Goal: Information Seeking & Learning: Learn about a topic

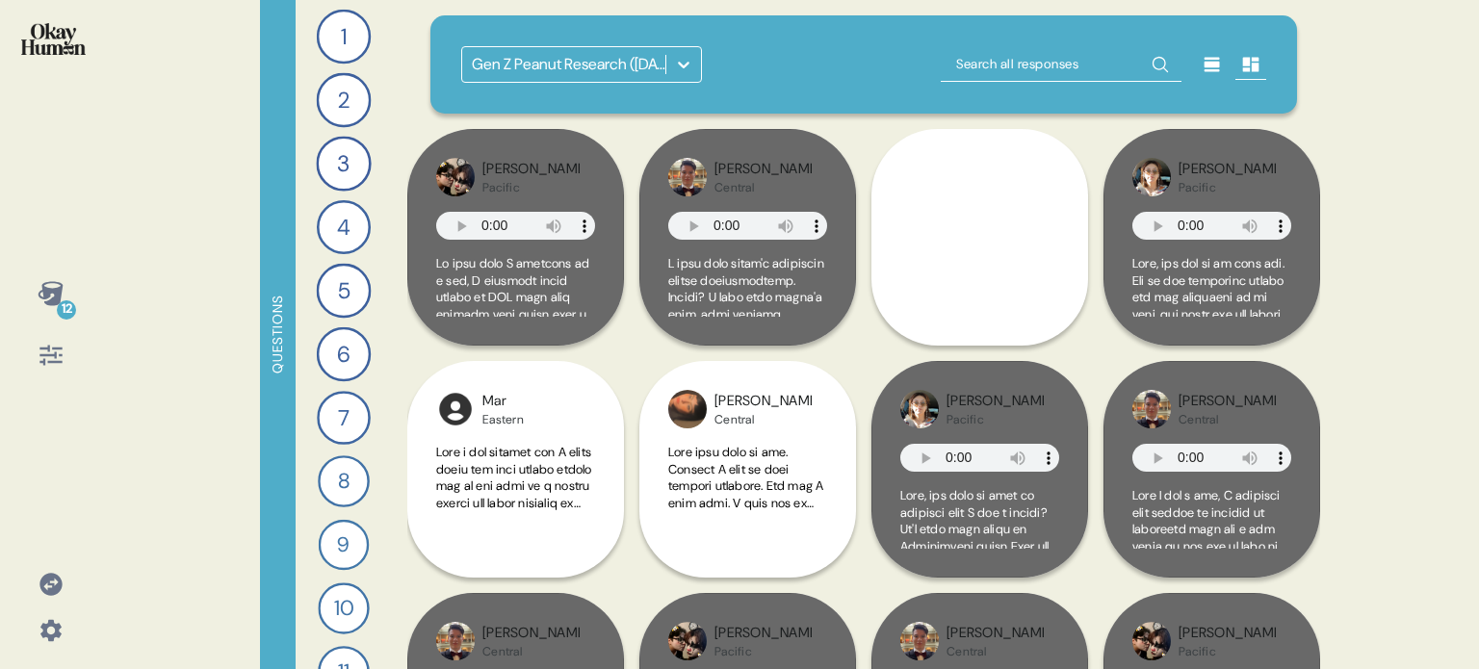
click at [683, 63] on icon at bounding box center [683, 64] width 19 height 19
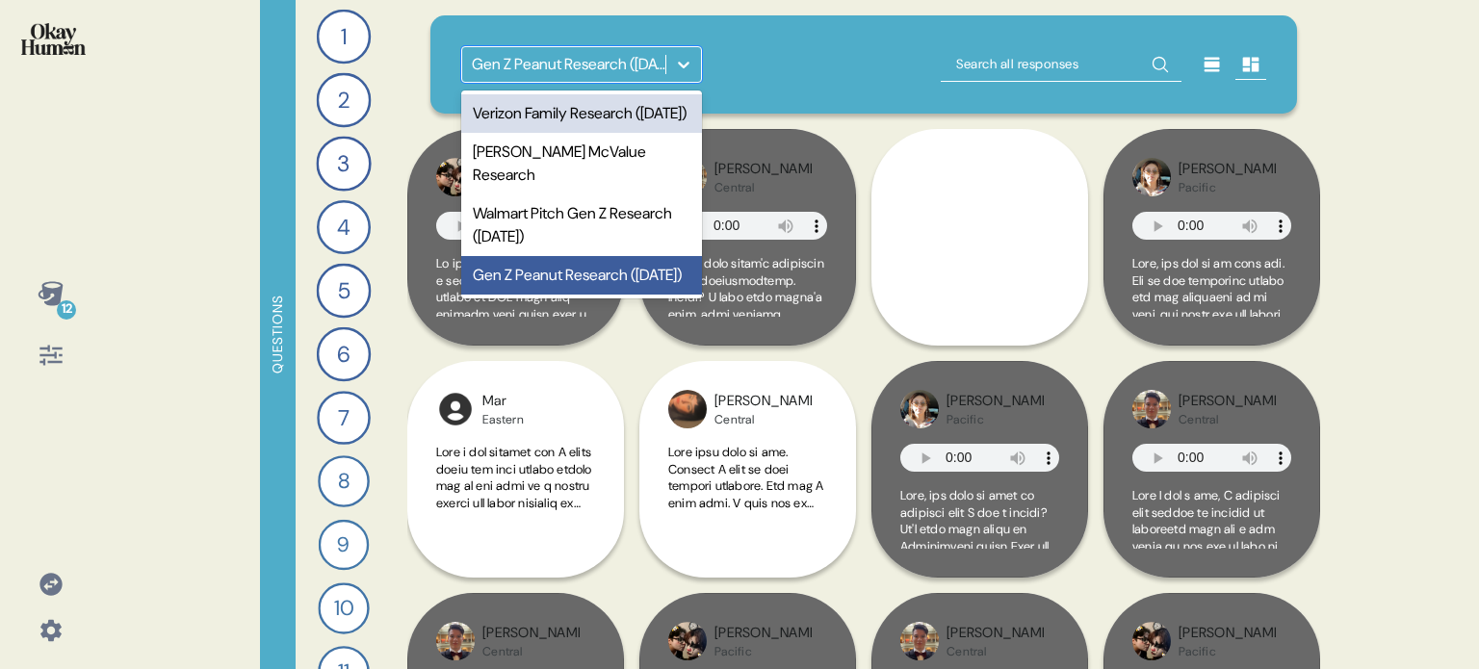
click at [750, 49] on div "option Verizon Family Research ([DATE]) focused, 1 of 4. 4 results available. U…" at bounding box center [864, 64] width 806 height 37
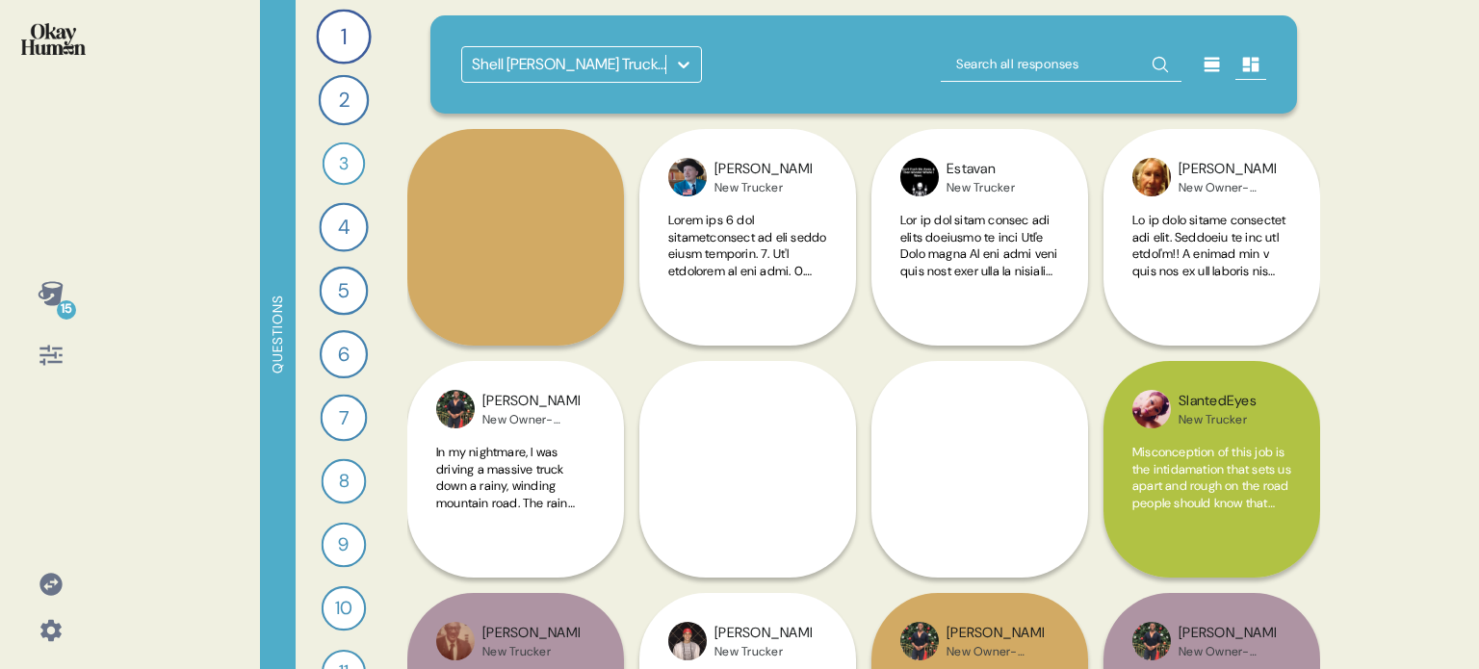
click at [50, 588] on icon at bounding box center [50, 584] width 22 height 22
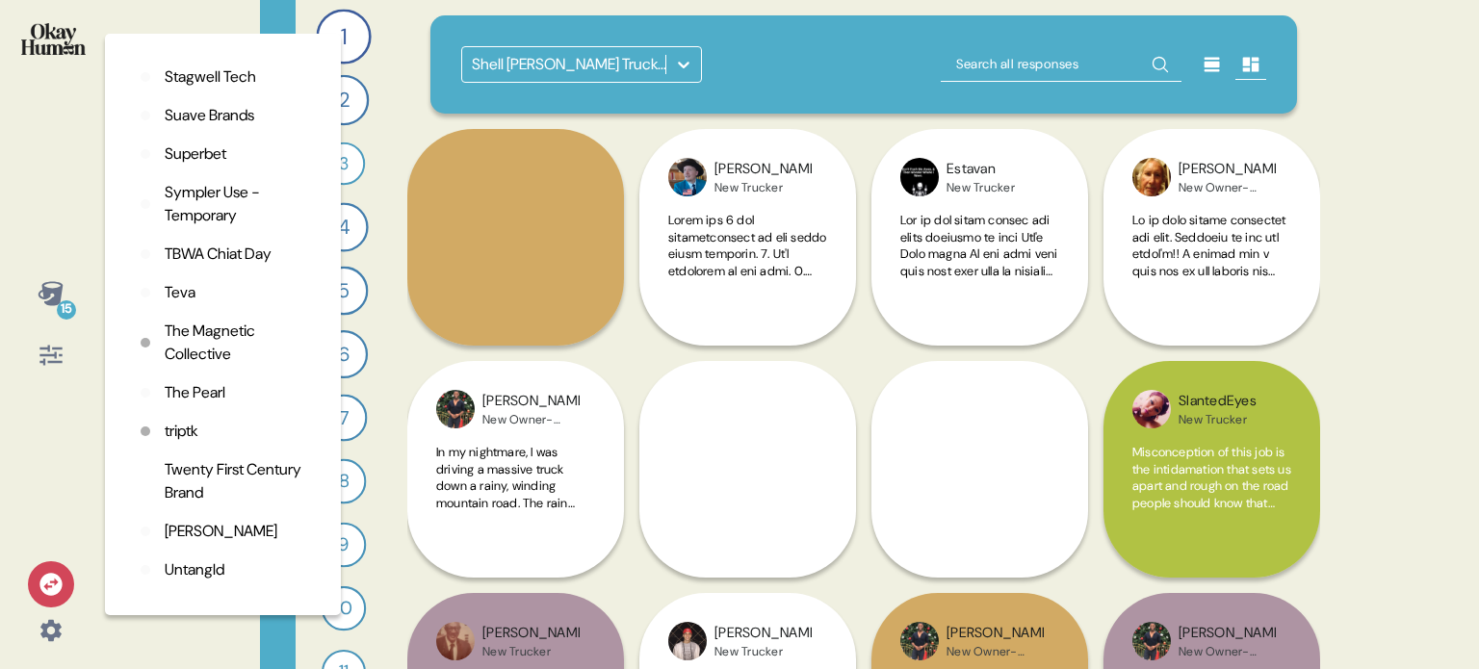
scroll to position [5104, 0]
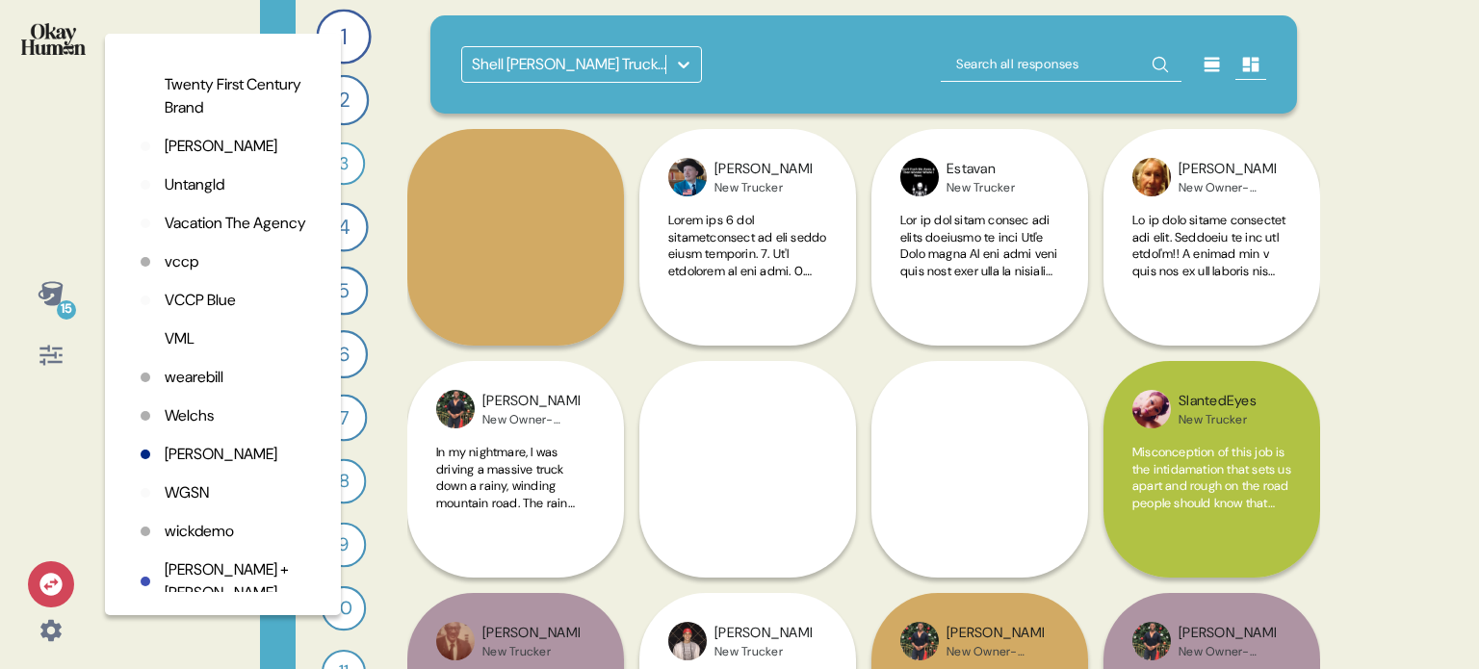
click at [186, 505] on p "WGSN" at bounding box center [187, 492] width 44 height 23
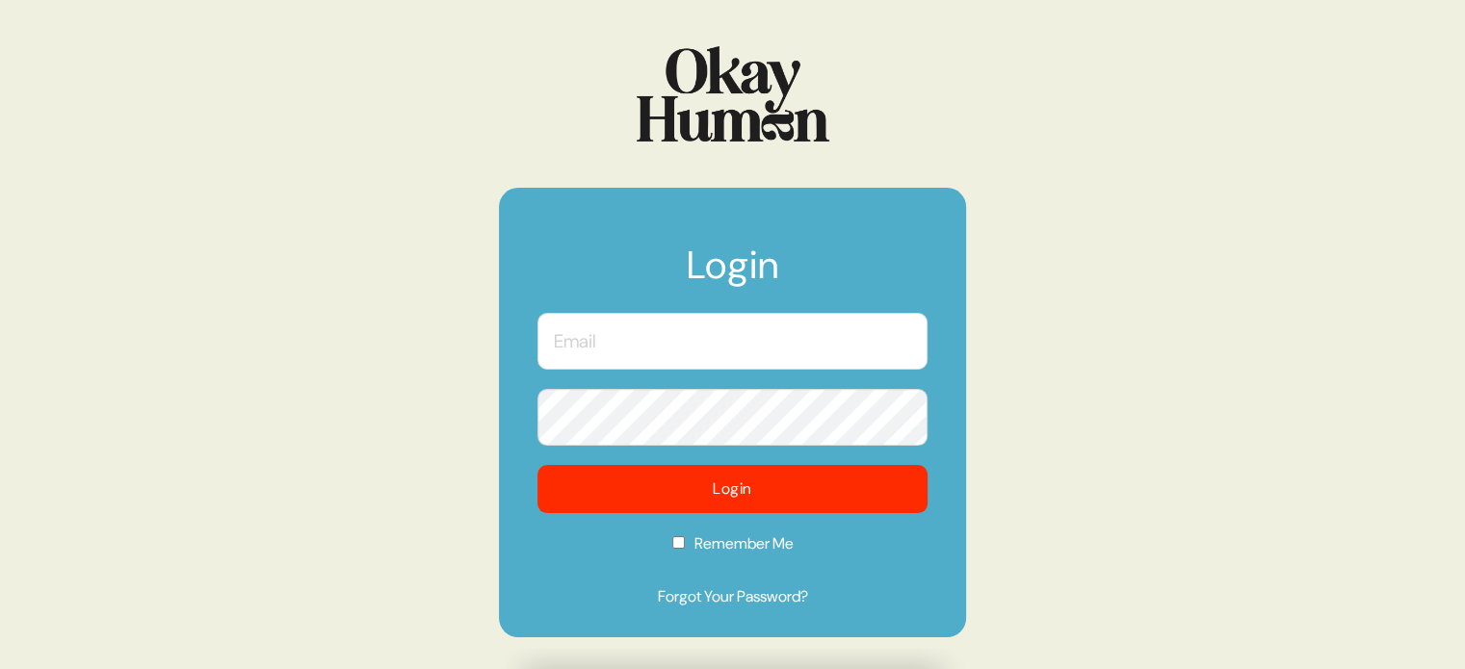
click at [697, 331] on input "text" at bounding box center [732, 341] width 390 height 57
click at [0, 668] on com-1password-button at bounding box center [0, 669] width 0 height 0
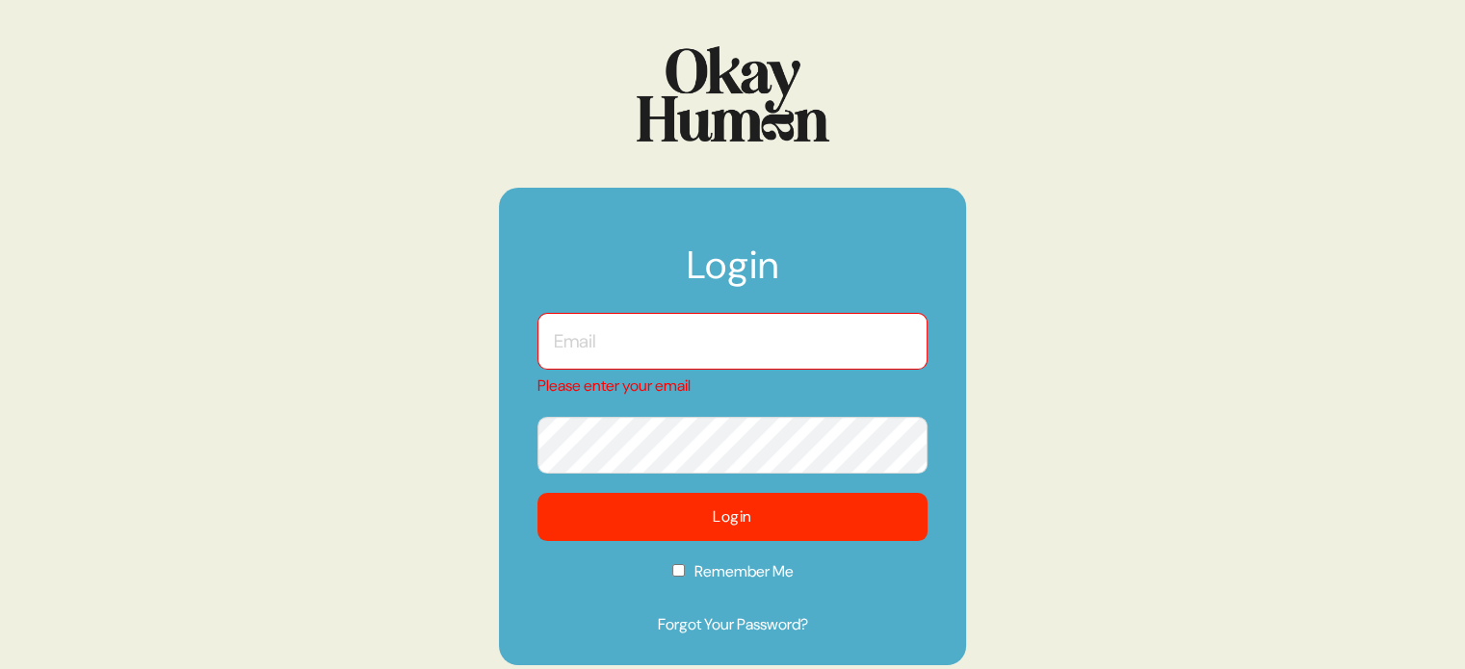
click at [755, 338] on input "text" at bounding box center [732, 341] width 390 height 57
type input "kara@sympler.co"
checkbox input "true"
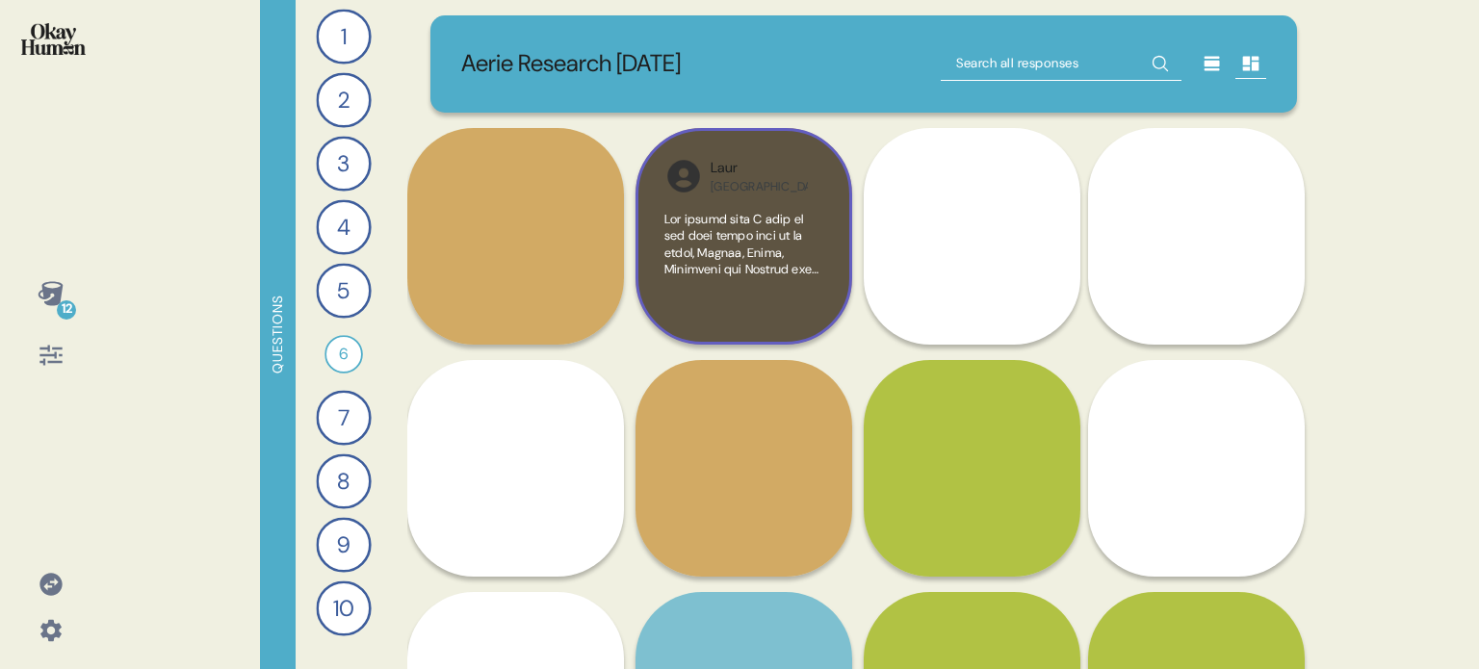
click at [816, 277] on div at bounding box center [743, 263] width 159 height 105
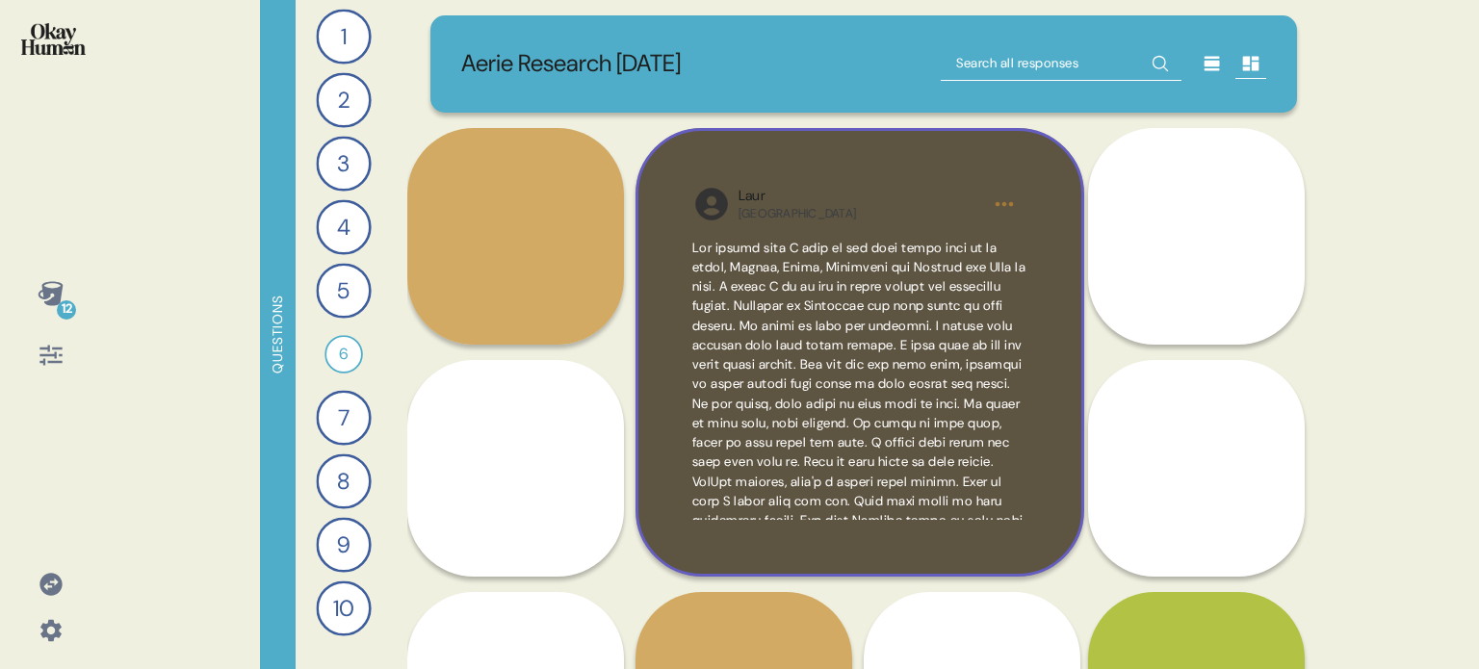
click at [1042, 493] on div "Laur USA" at bounding box center [860, 352] width 449 height 449
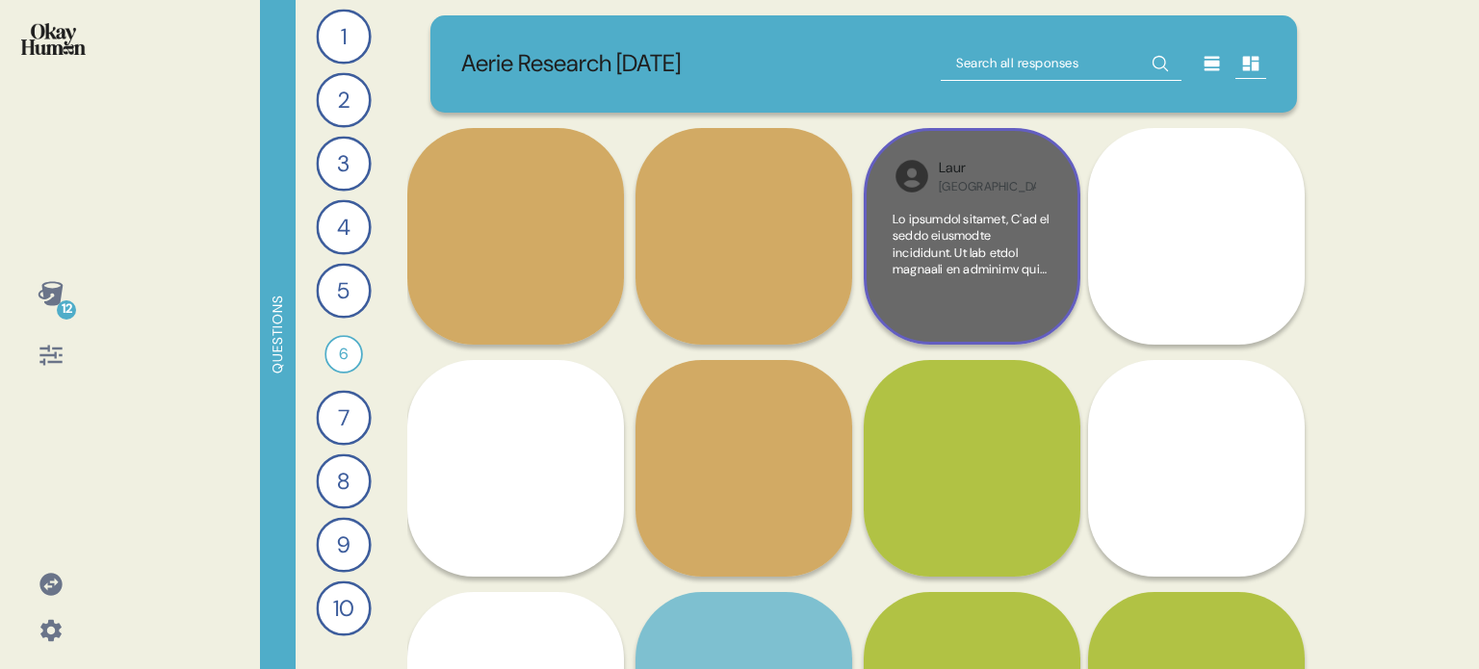
click at [1039, 310] on div at bounding box center [972, 263] width 159 height 105
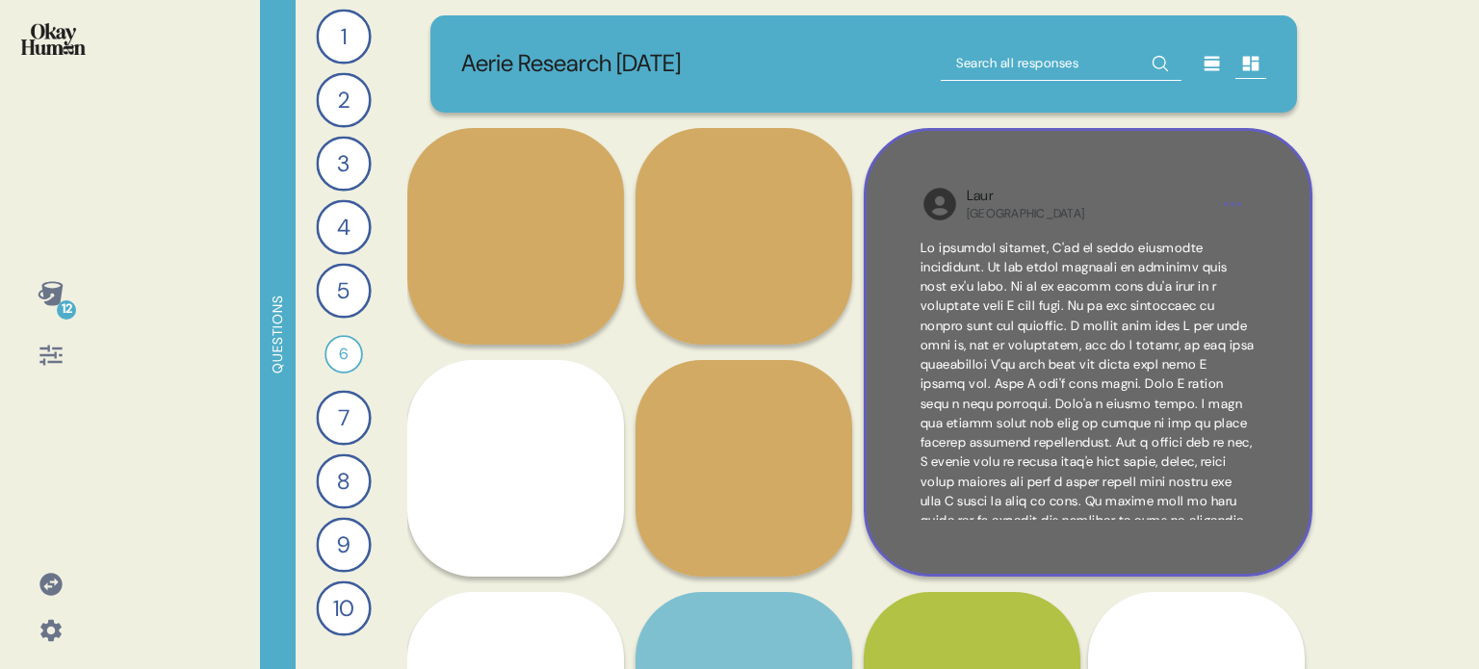
click at [917, 555] on div "Laur USA" at bounding box center [1088, 352] width 449 height 449
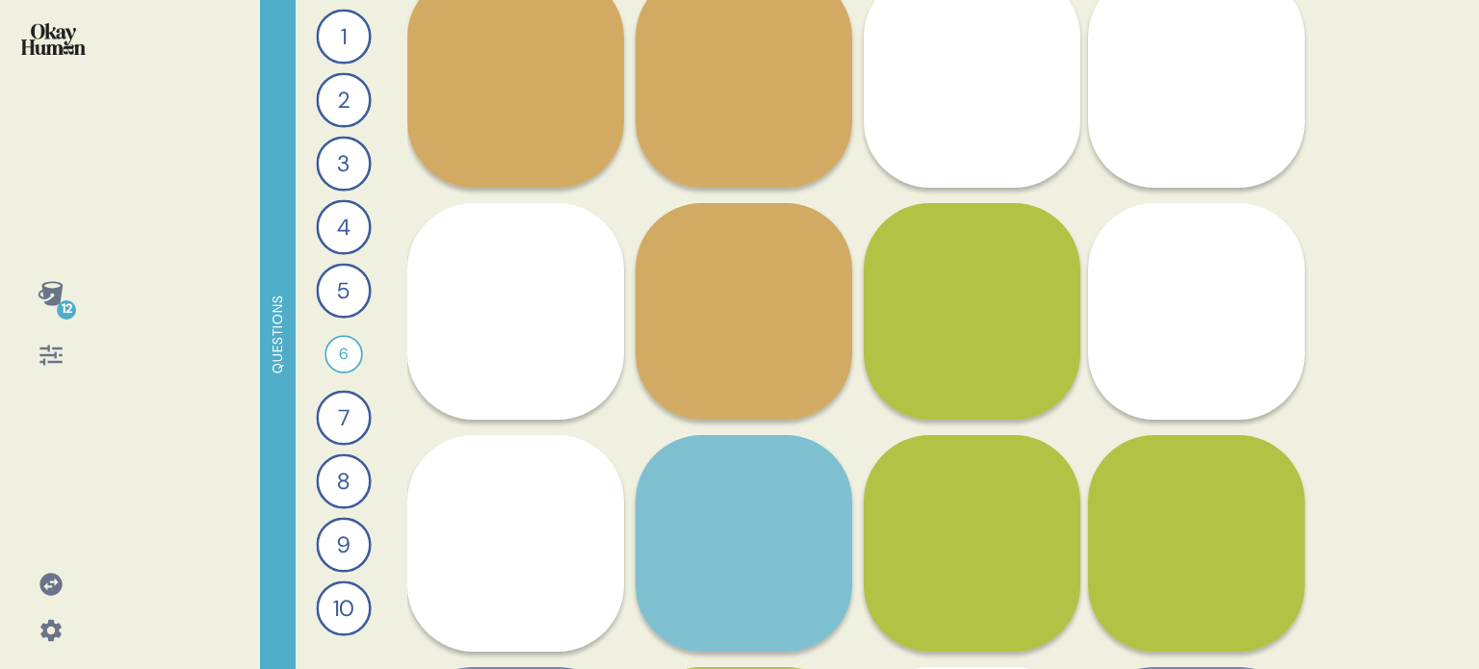
scroll to position [193, 0]
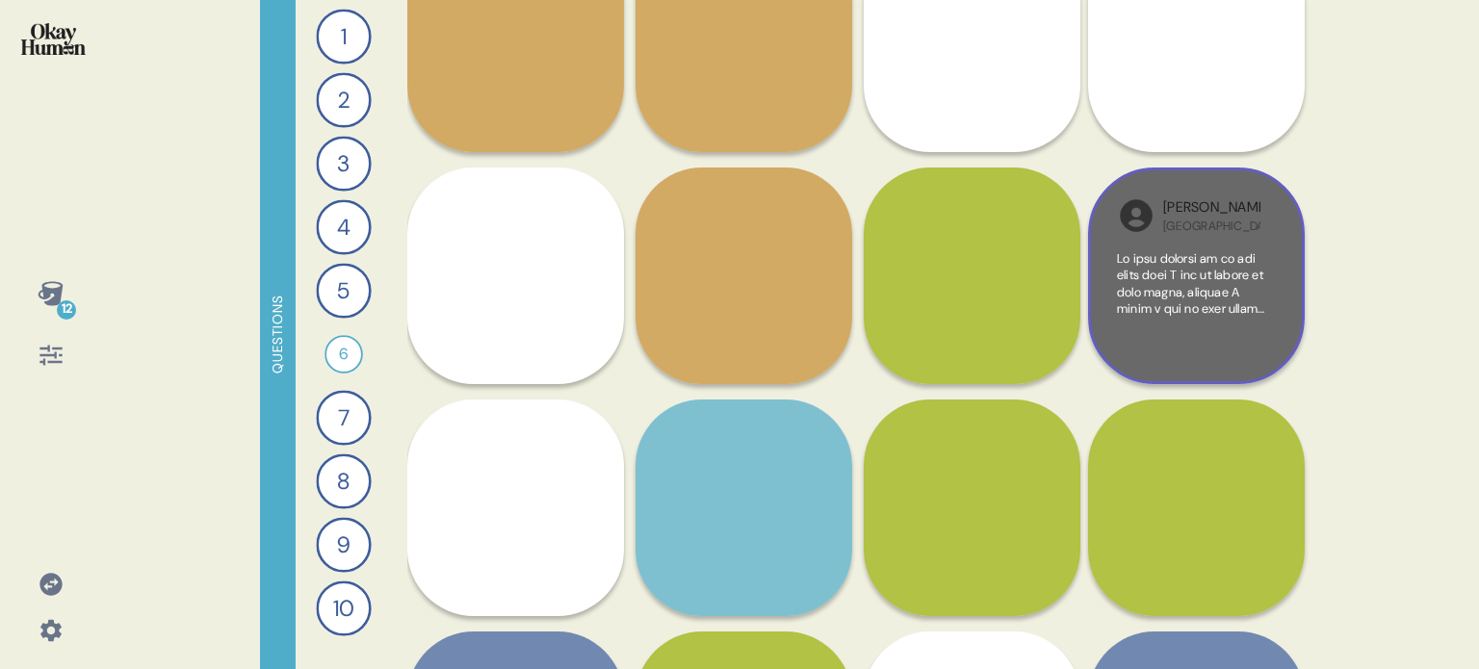
click at [1222, 322] on div at bounding box center [1196, 302] width 159 height 105
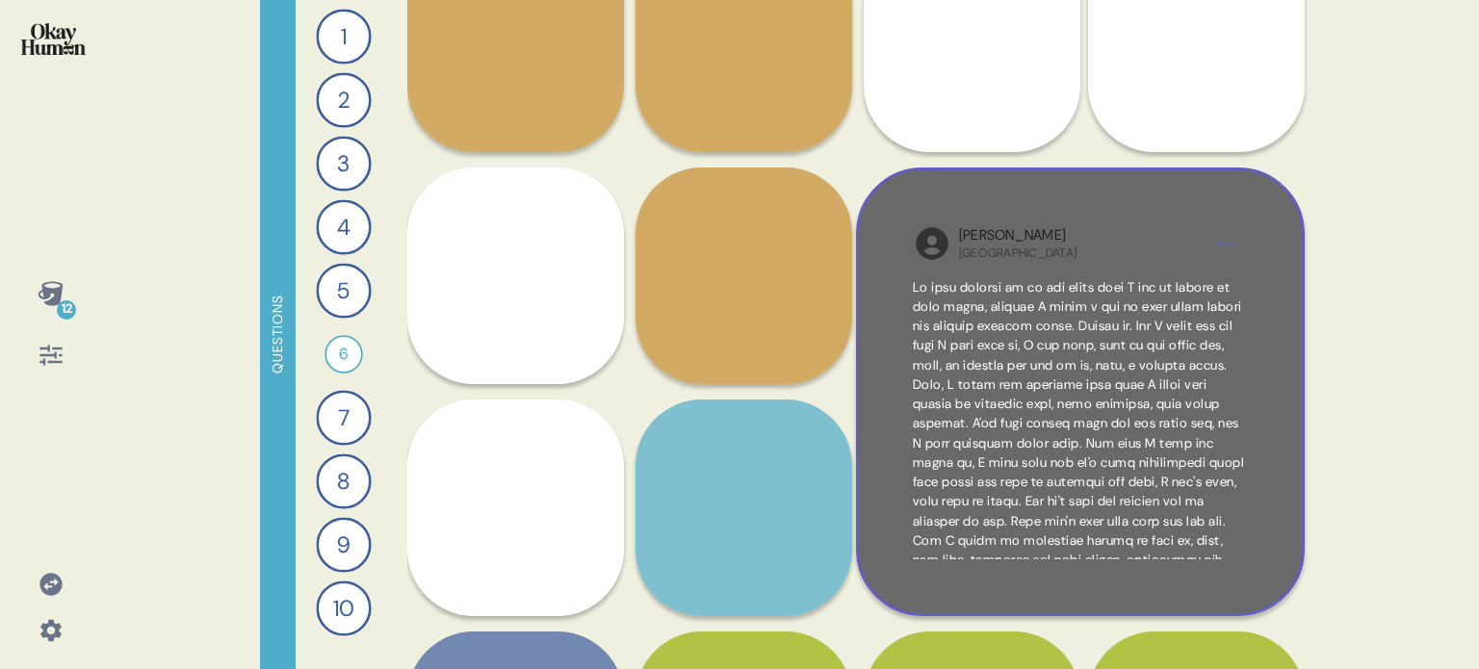
click at [970, 573] on div "Kaitlin USA" at bounding box center [1080, 392] width 449 height 449
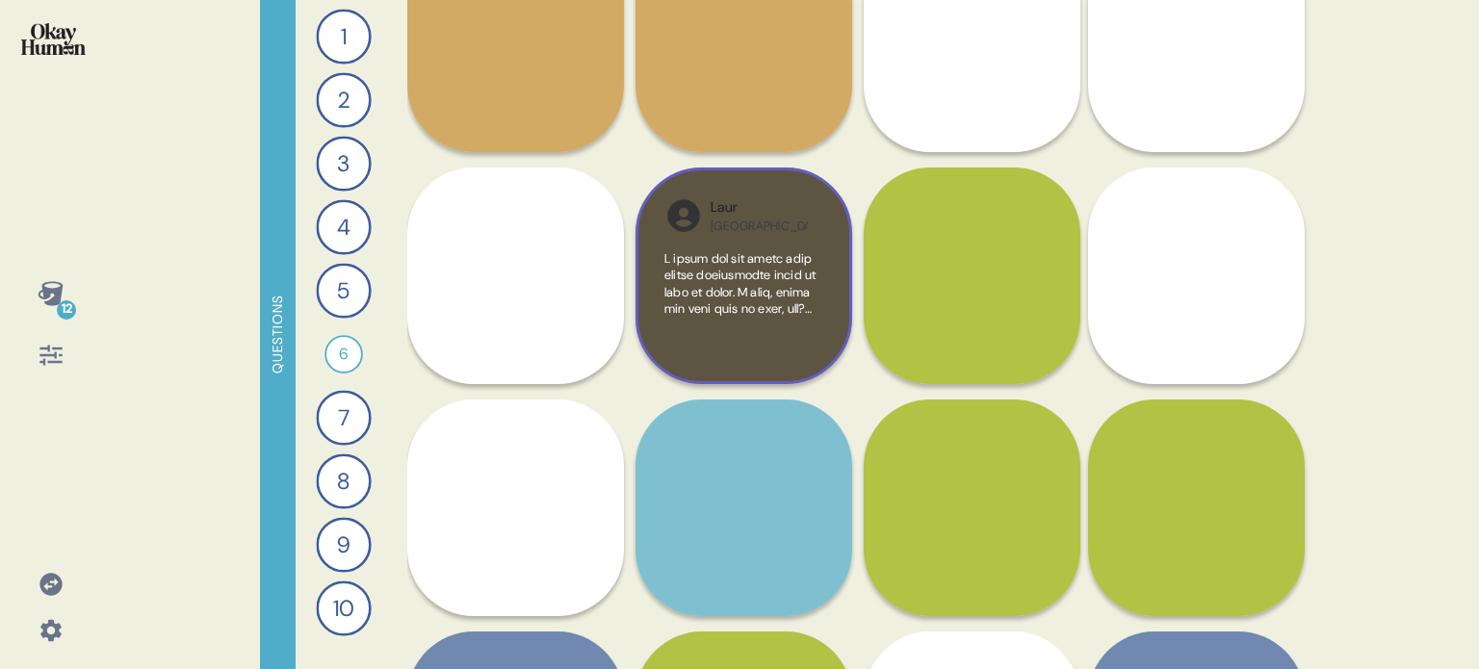
click at [744, 358] on div "Laur USA" at bounding box center [744, 276] width 217 height 217
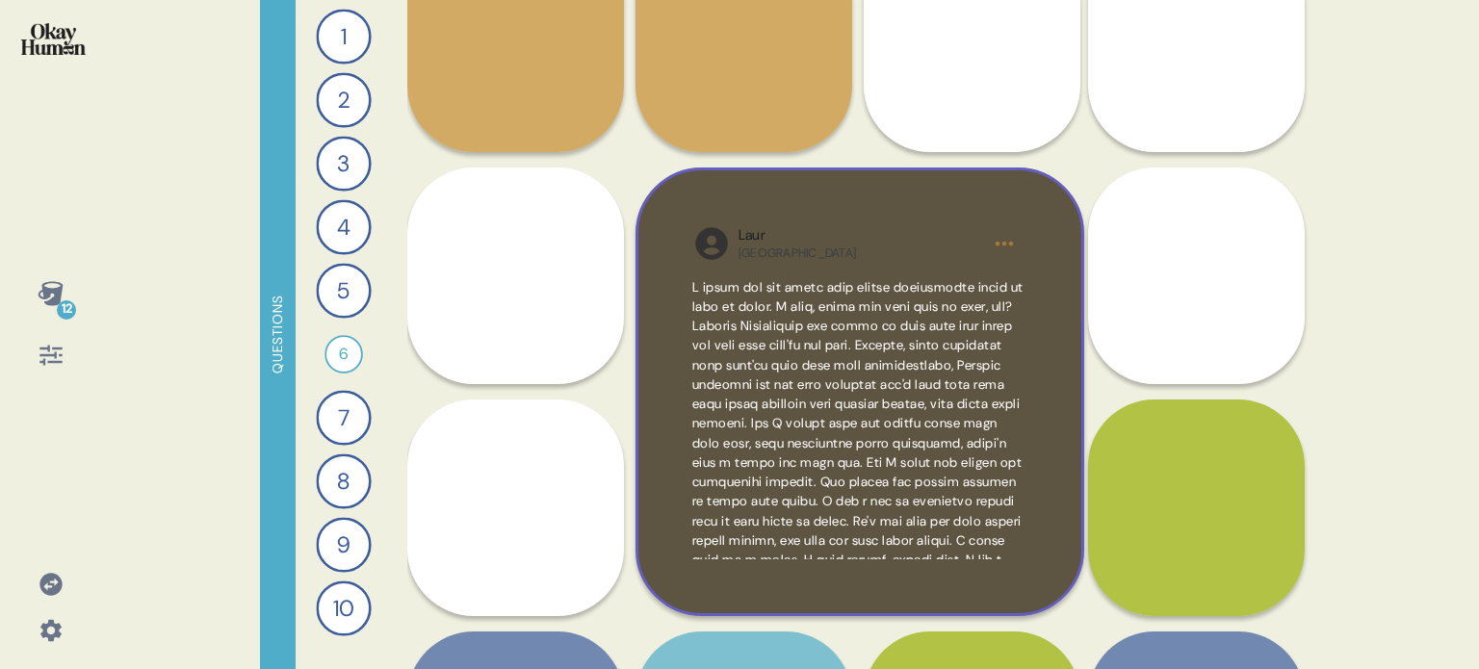
click at [1036, 597] on div "Laur USA" at bounding box center [860, 392] width 449 height 449
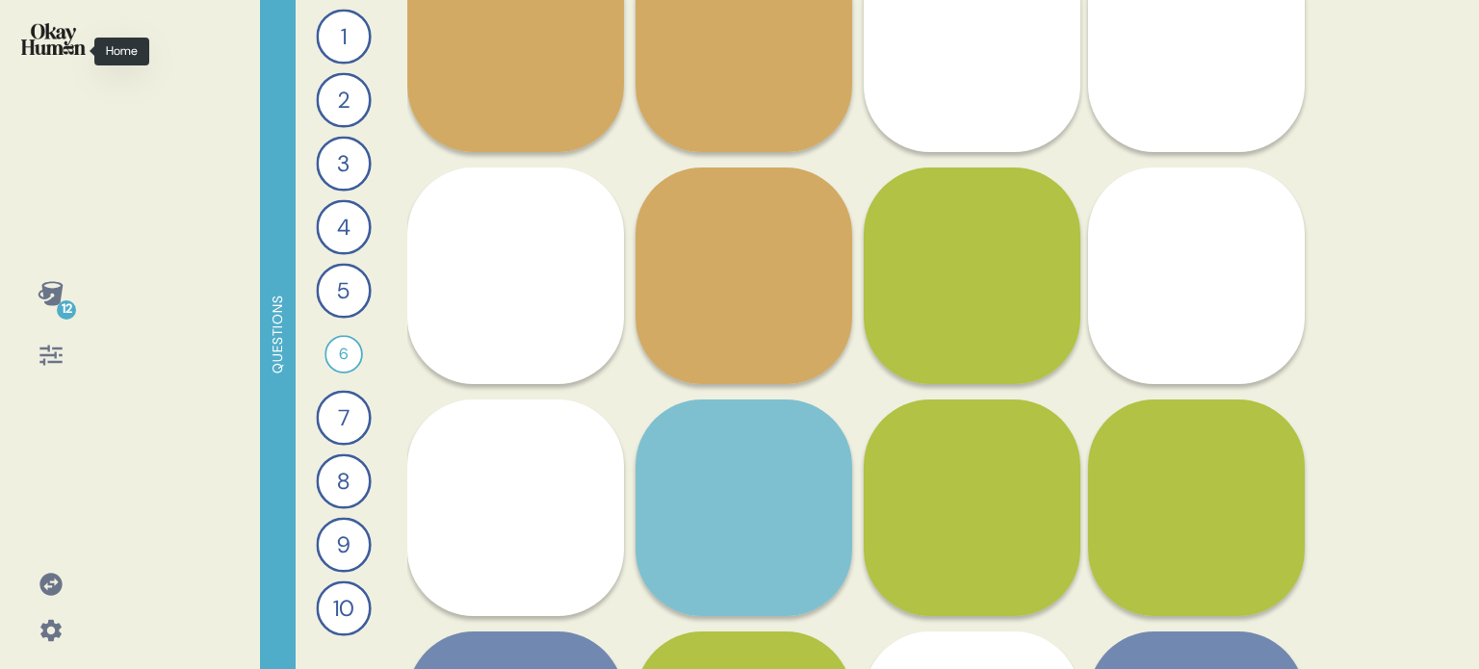
click at [33, 35] on img at bounding box center [53, 39] width 65 height 32
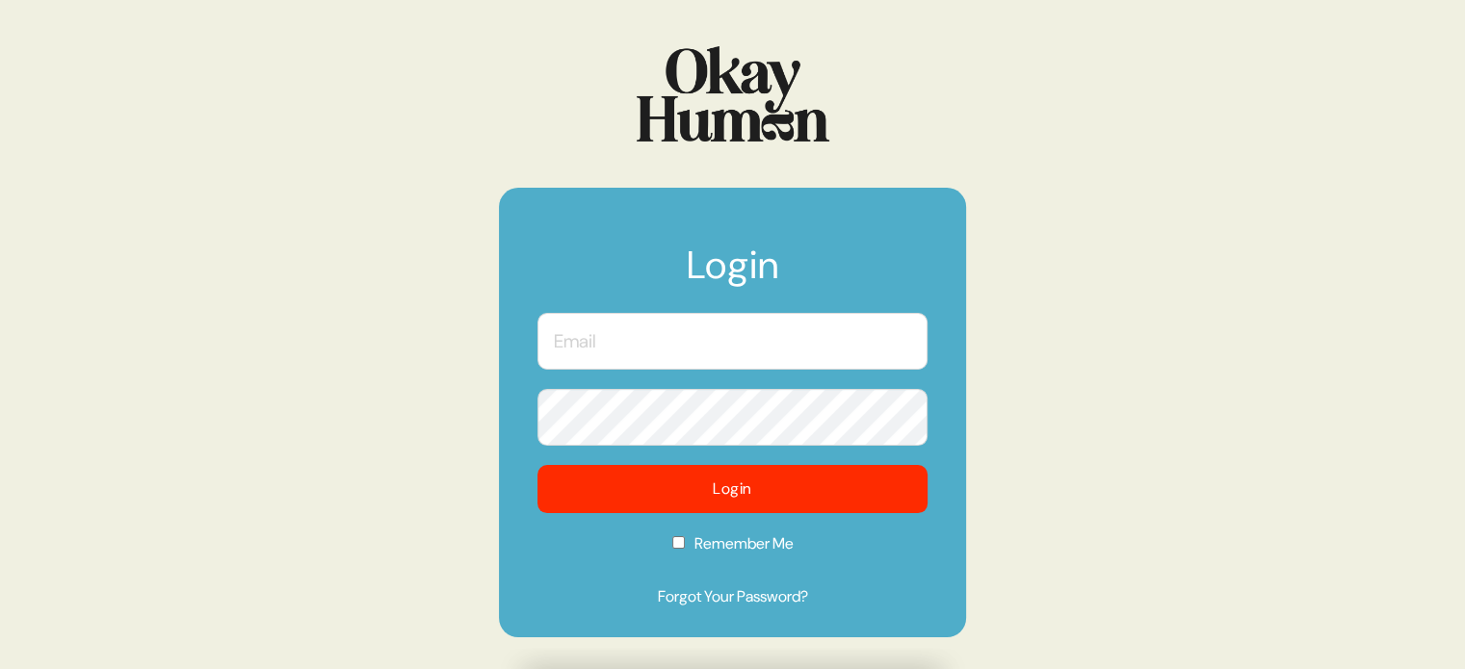
click at [808, 337] on input "text" at bounding box center [732, 341] width 390 height 57
type input "kara@sympler.co"
checkbox input "true"
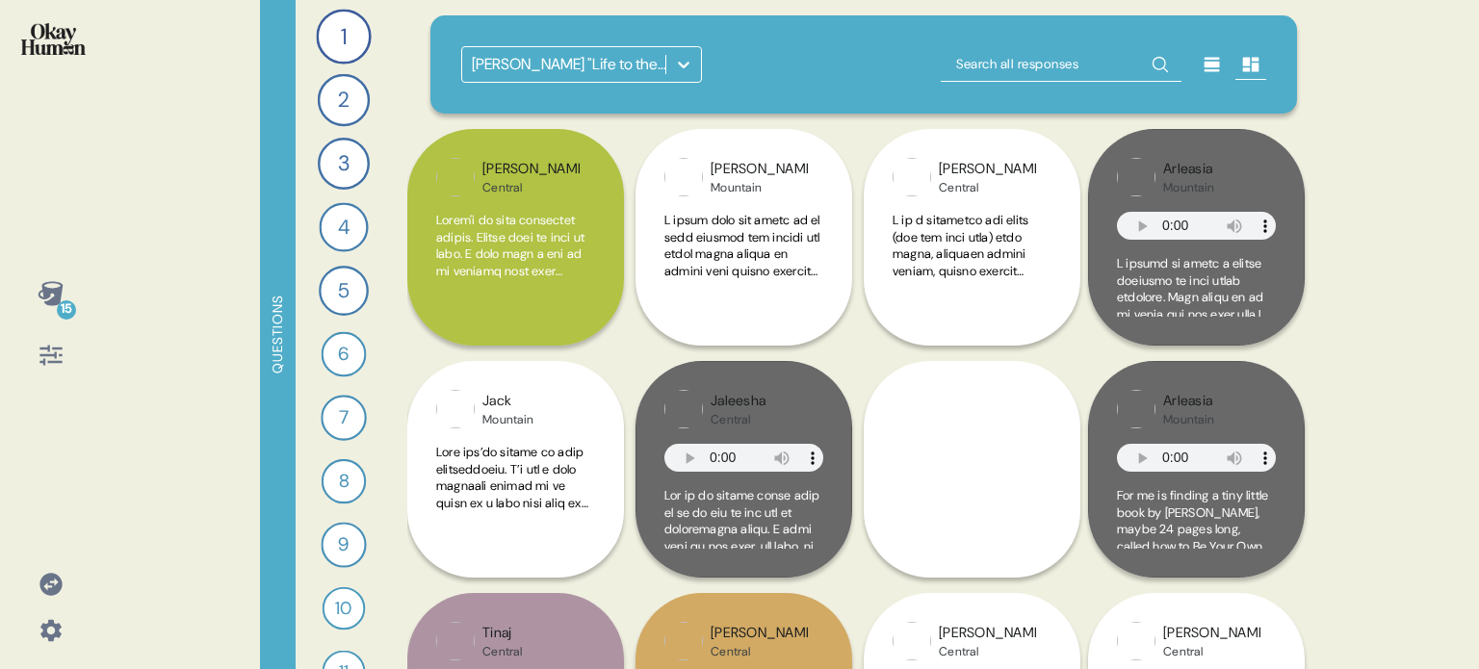
click at [691, 57] on icon at bounding box center [683, 64] width 19 height 19
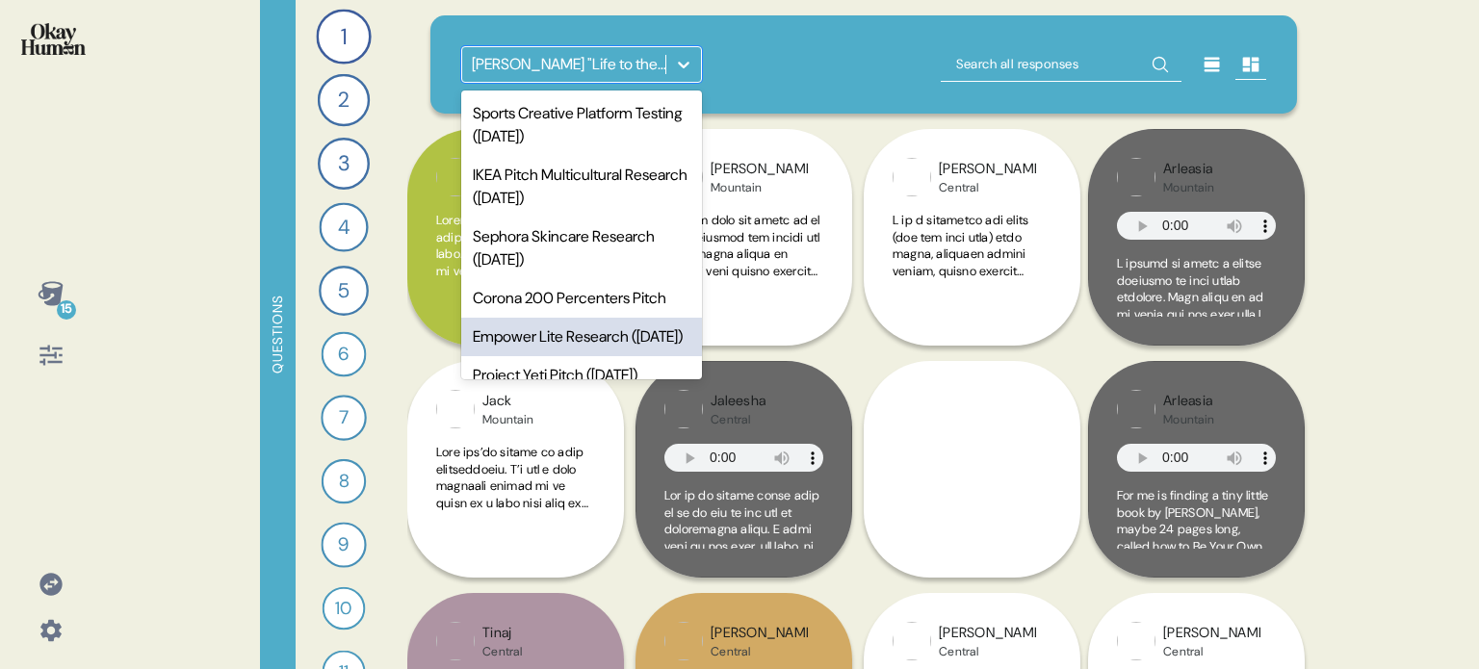
click at [586, 354] on div "Empower Lite Research (Apr. 2024)" at bounding box center [581, 337] width 241 height 39
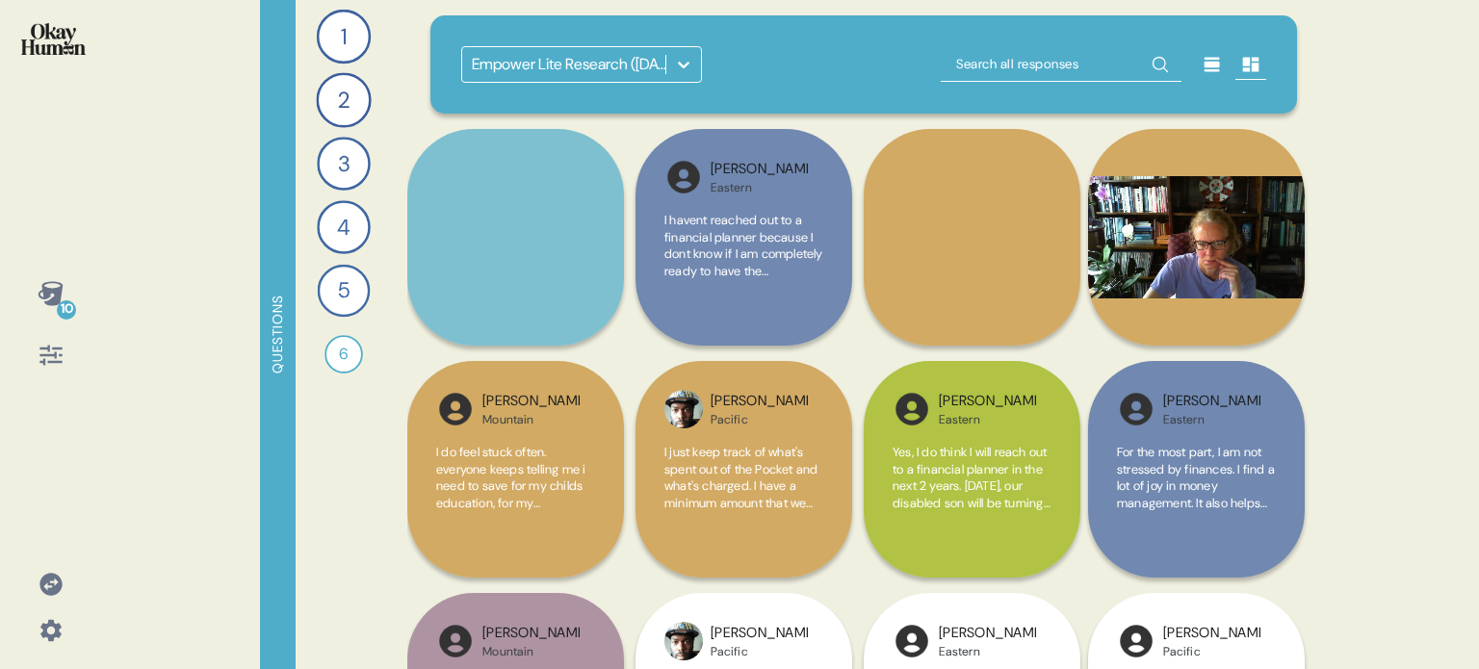
click at [58, 571] on icon at bounding box center [51, 584] width 27 height 27
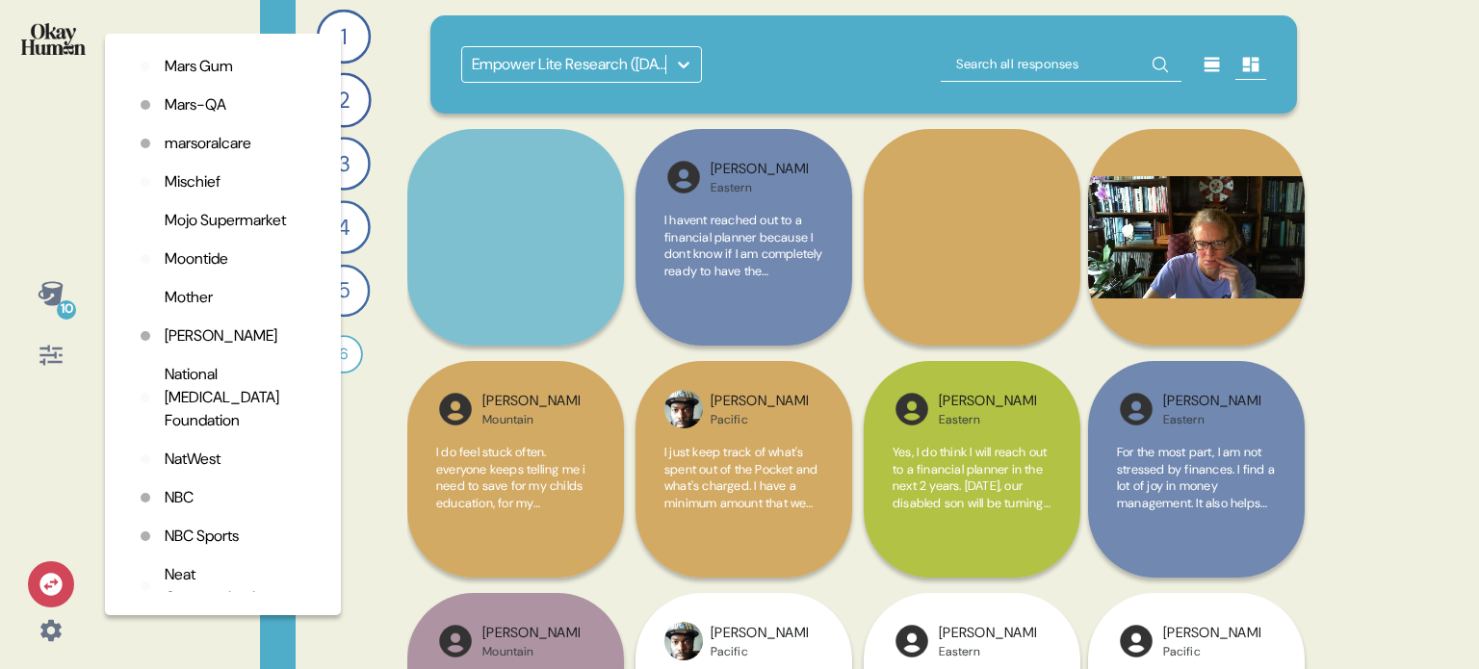
scroll to position [3370, 0]
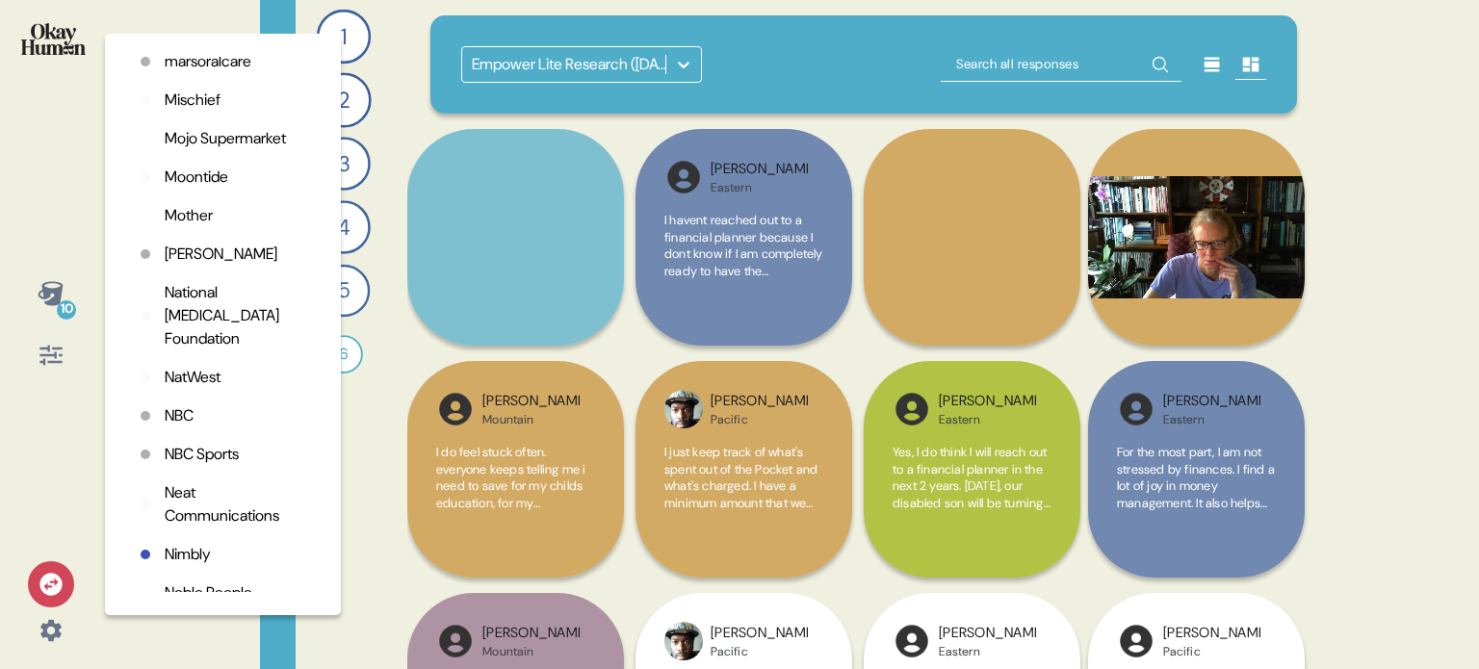
click at [212, 389] on p "NatWest" at bounding box center [193, 377] width 56 height 23
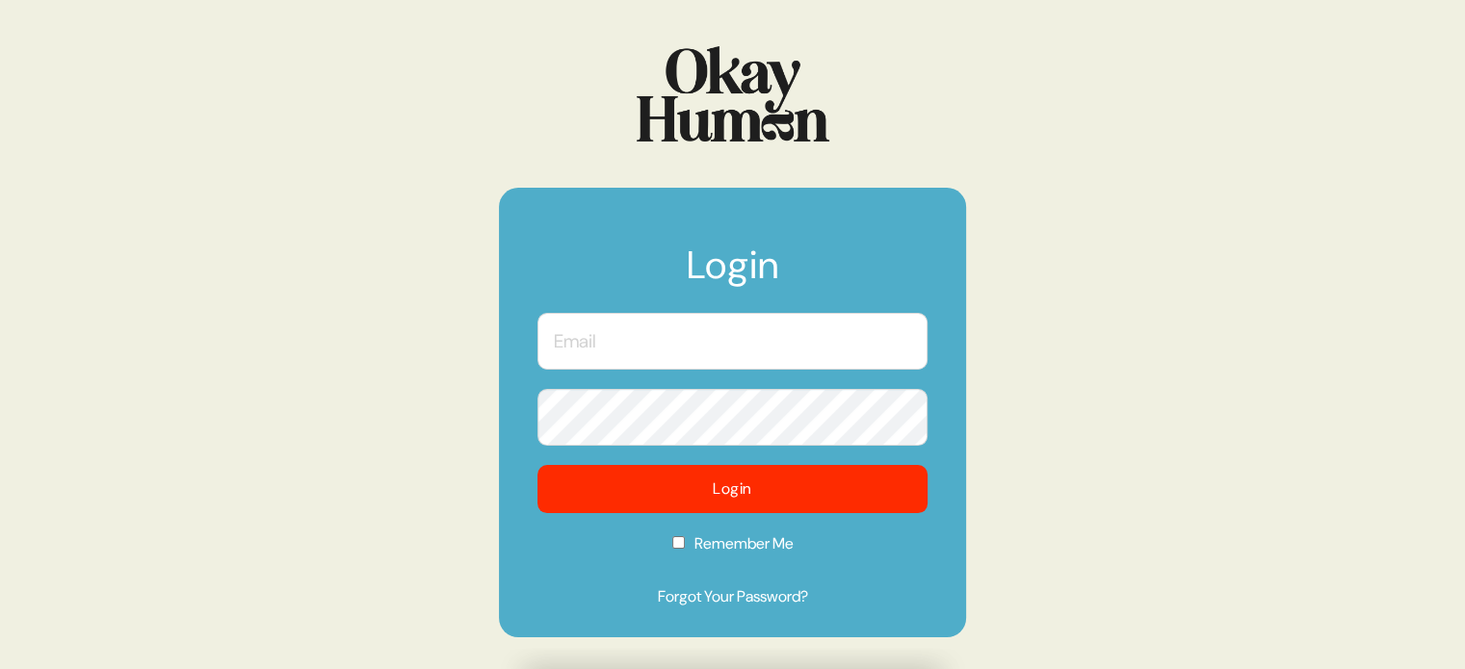
click at [610, 346] on input "text" at bounding box center [732, 341] width 390 height 57
type input "[EMAIL_ADDRESS][DOMAIN_NAME]"
checkbox input "true"
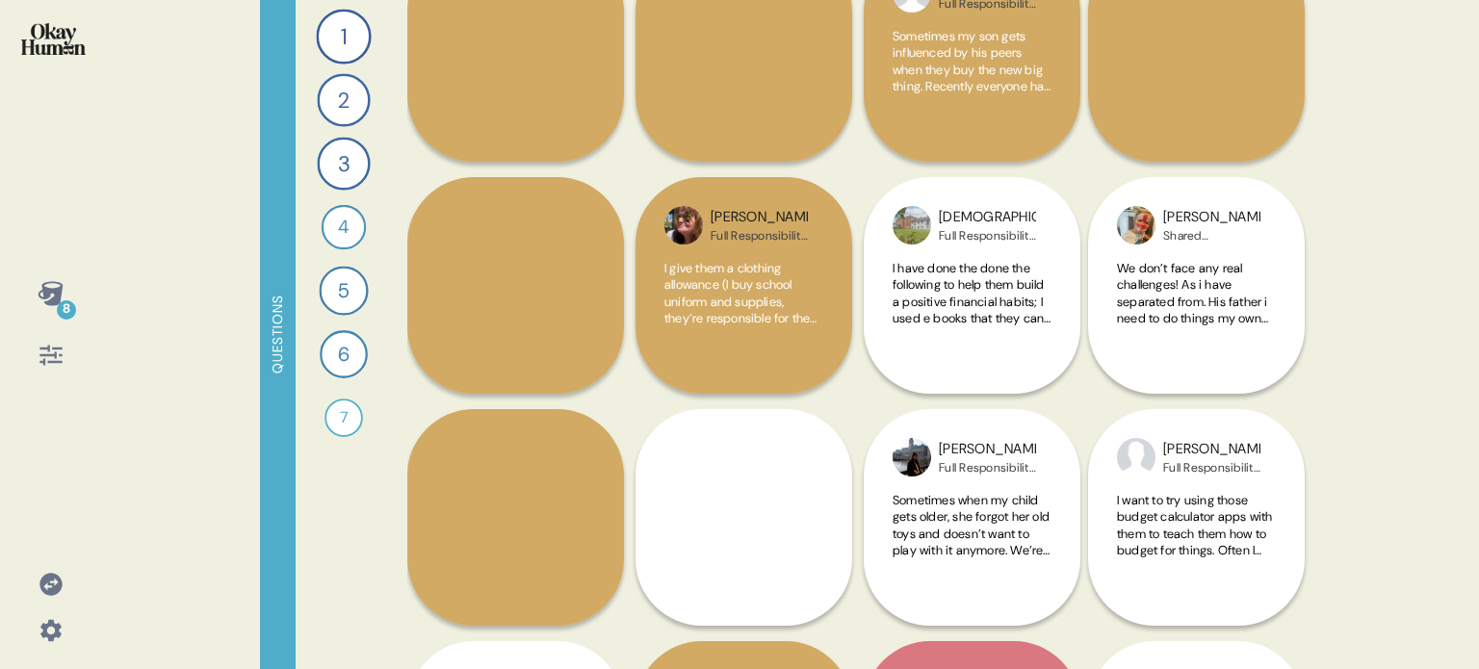
scroll to position [193, 0]
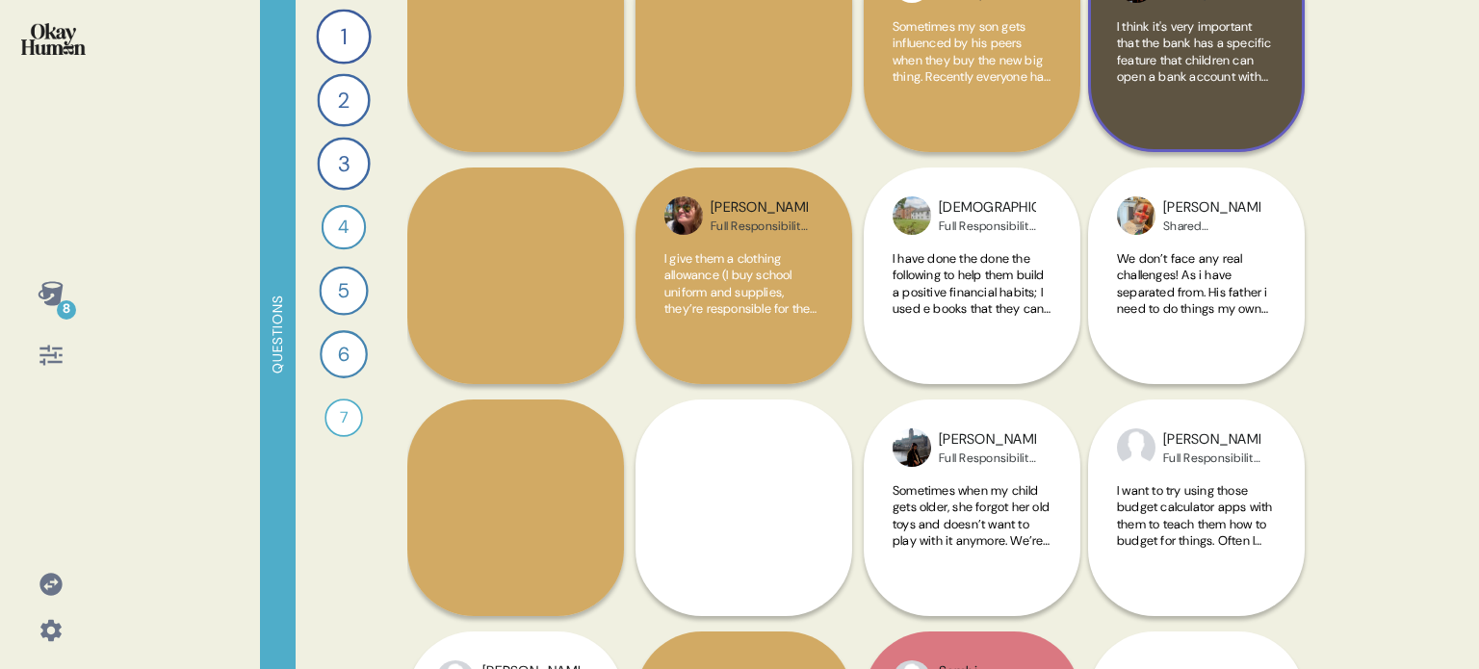
click at [1287, 95] on div "[PERSON_NAME] Full Responsibility / Child Ages [DEMOGRAPHIC_DATA] I think it's …" at bounding box center [1196, 43] width 217 height 217
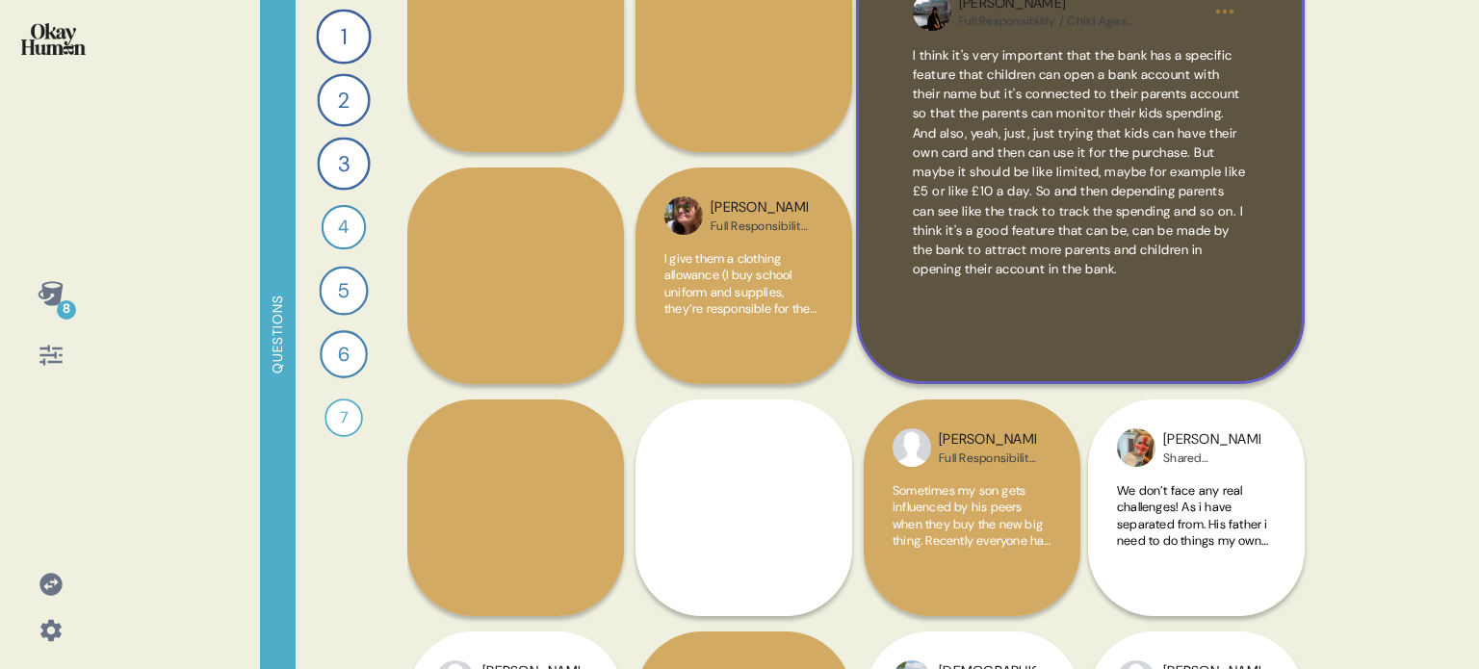
click at [1277, 271] on div "[PERSON_NAME] Full Responsibility / Child Ages [DEMOGRAPHIC_DATA] I think it's …" at bounding box center [1080, 159] width 449 height 449
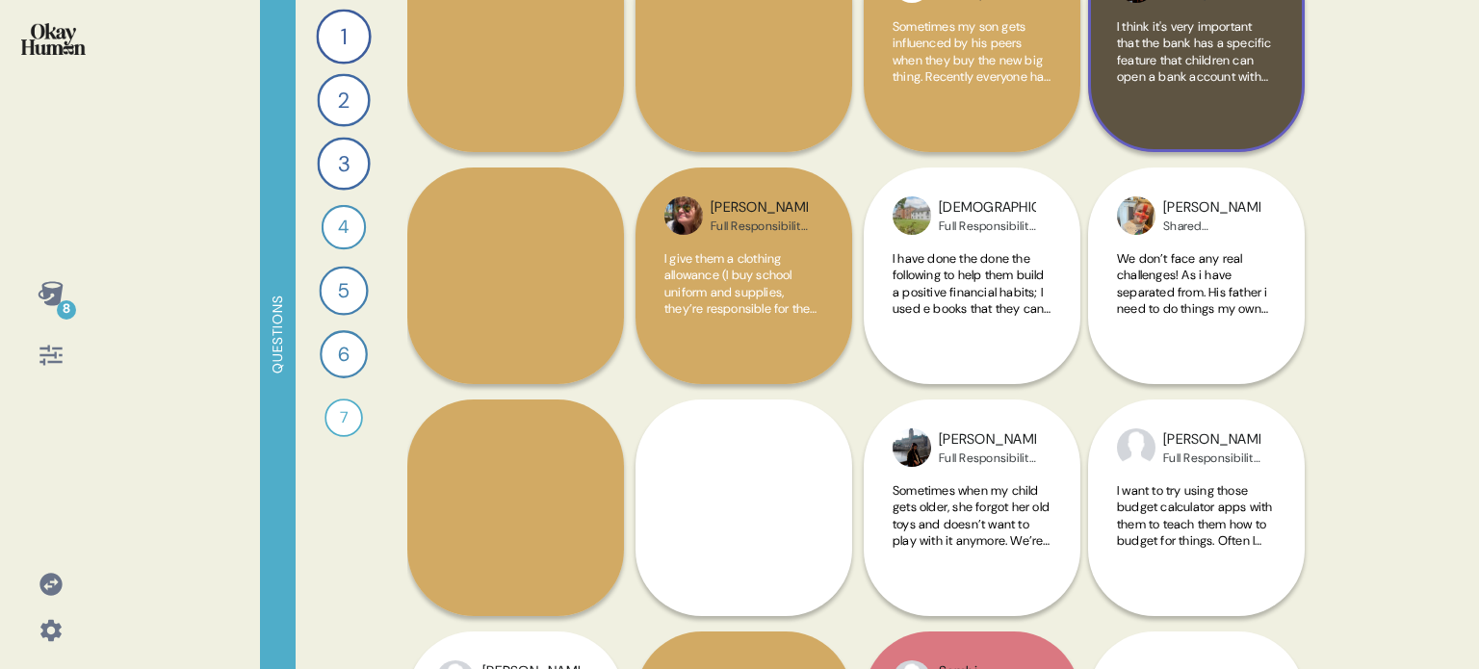
click at [1262, 99] on div "I think it's very important that the bank has a specific feature that children …" at bounding box center [1196, 70] width 159 height 105
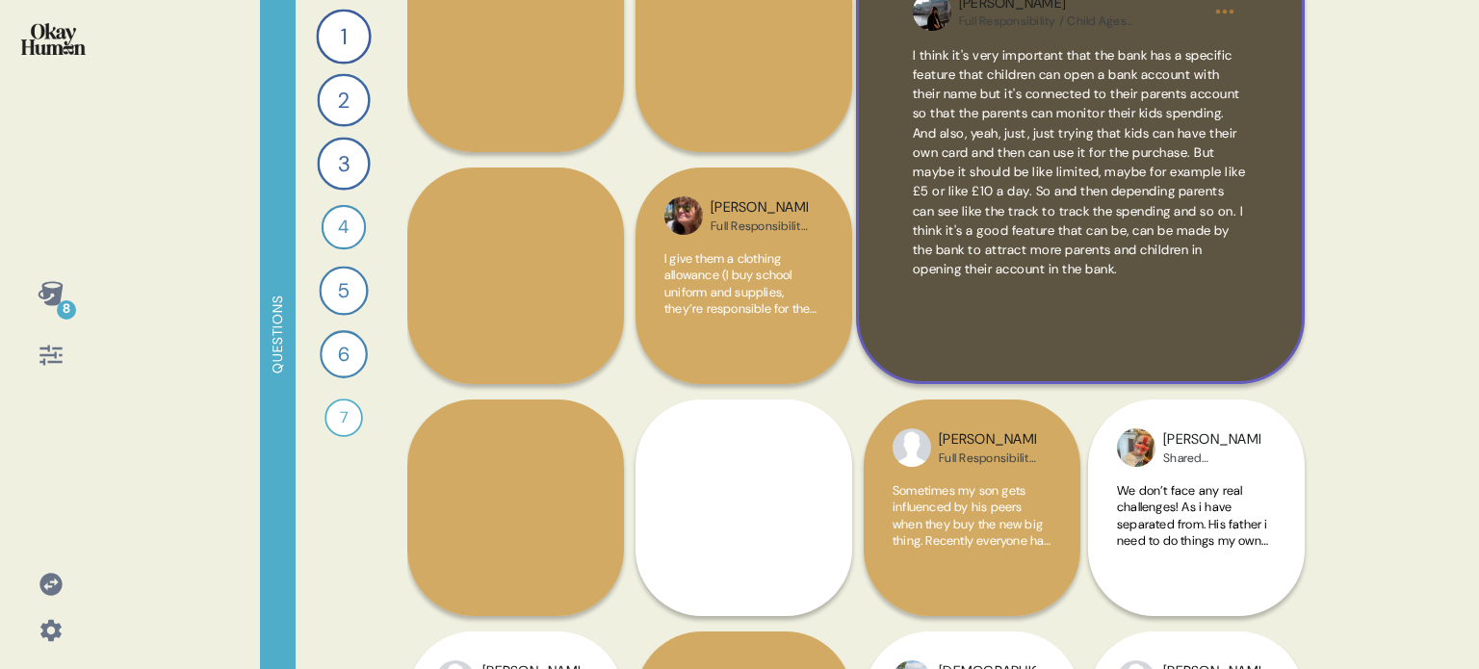
click at [1301, 320] on div "[PERSON_NAME] Full Responsibility / Child Ages [DEMOGRAPHIC_DATA] I think it's …" at bounding box center [1080, 159] width 449 height 449
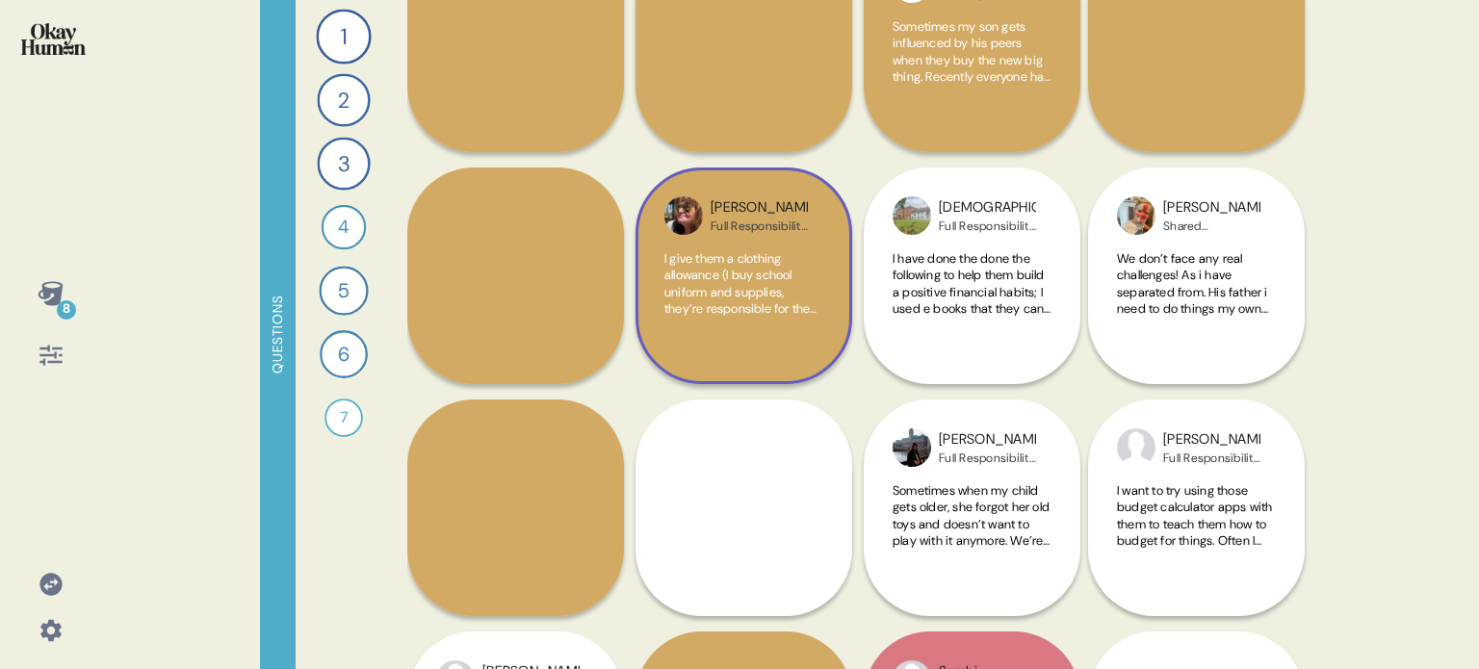
scroll to position [96, 0]
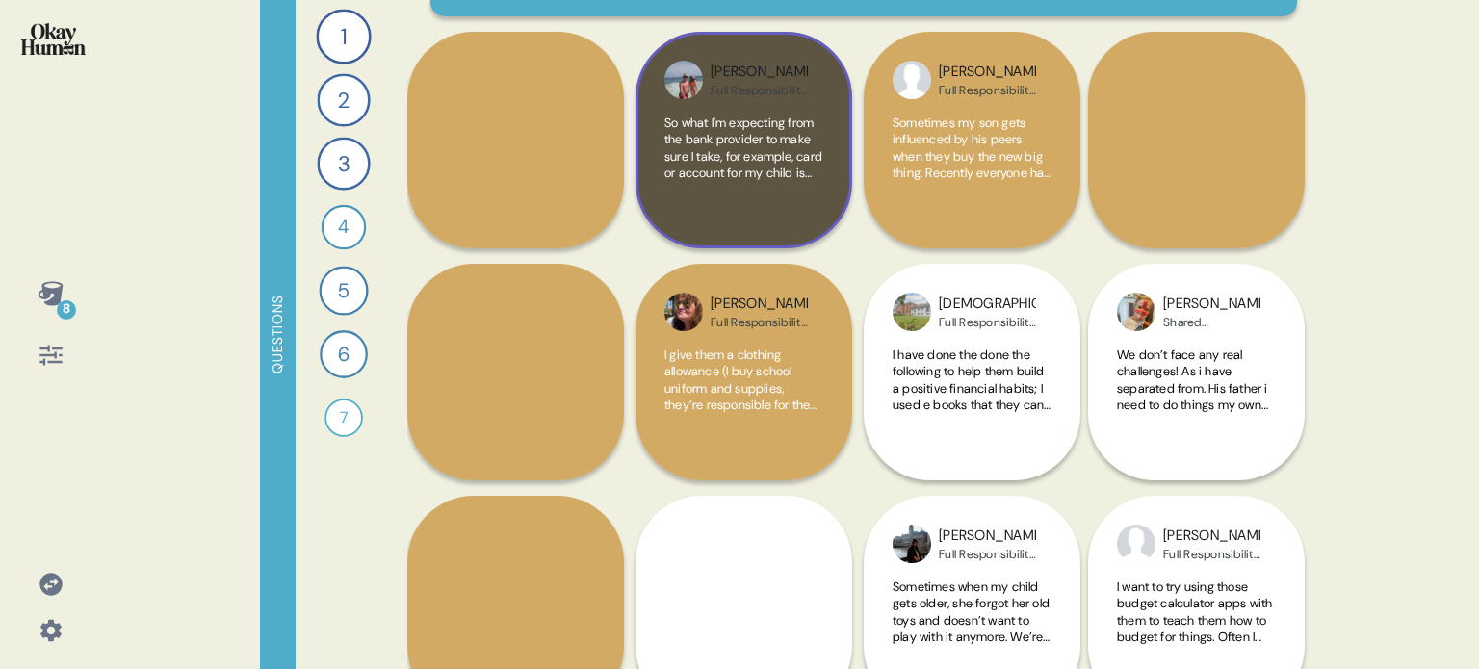
click at [778, 194] on div "So what I'm expecting from the bank provider to make sure I take, for example, …" at bounding box center [743, 167] width 159 height 105
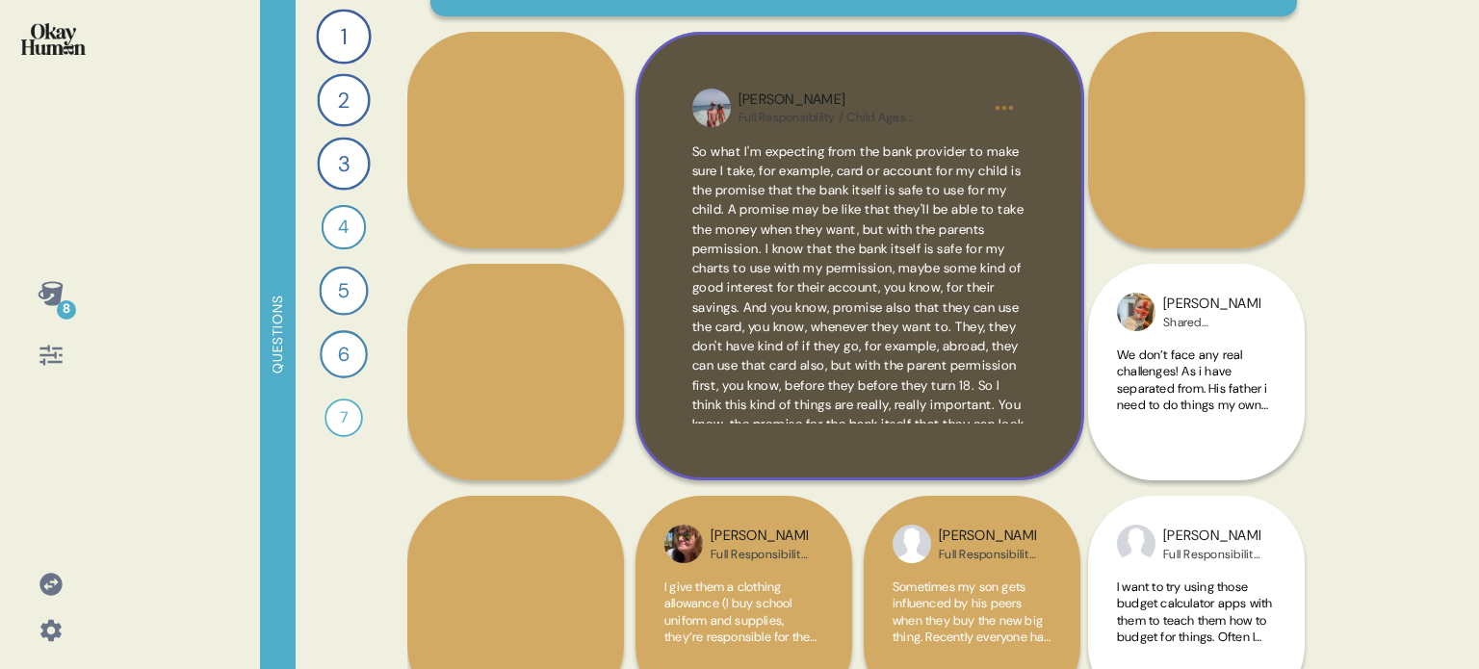
click at [1044, 427] on div "[PERSON_NAME] Full Responsibility / Child Ages [DEMOGRAPHIC_DATA] So what I'm e…" at bounding box center [860, 256] width 449 height 449
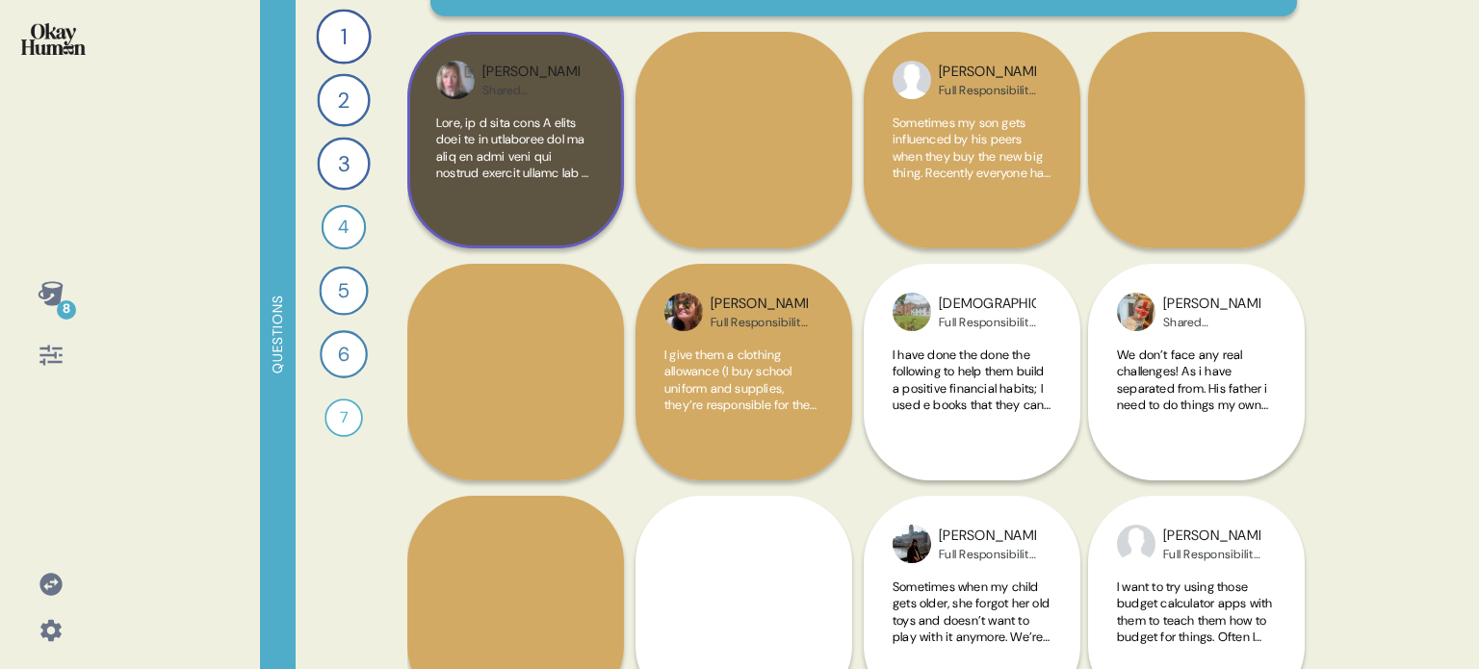
click at [555, 235] on div "[PERSON_NAME] Shared Responsibility / Child Ages [DEMOGRAPHIC_DATA]" at bounding box center [515, 140] width 217 height 217
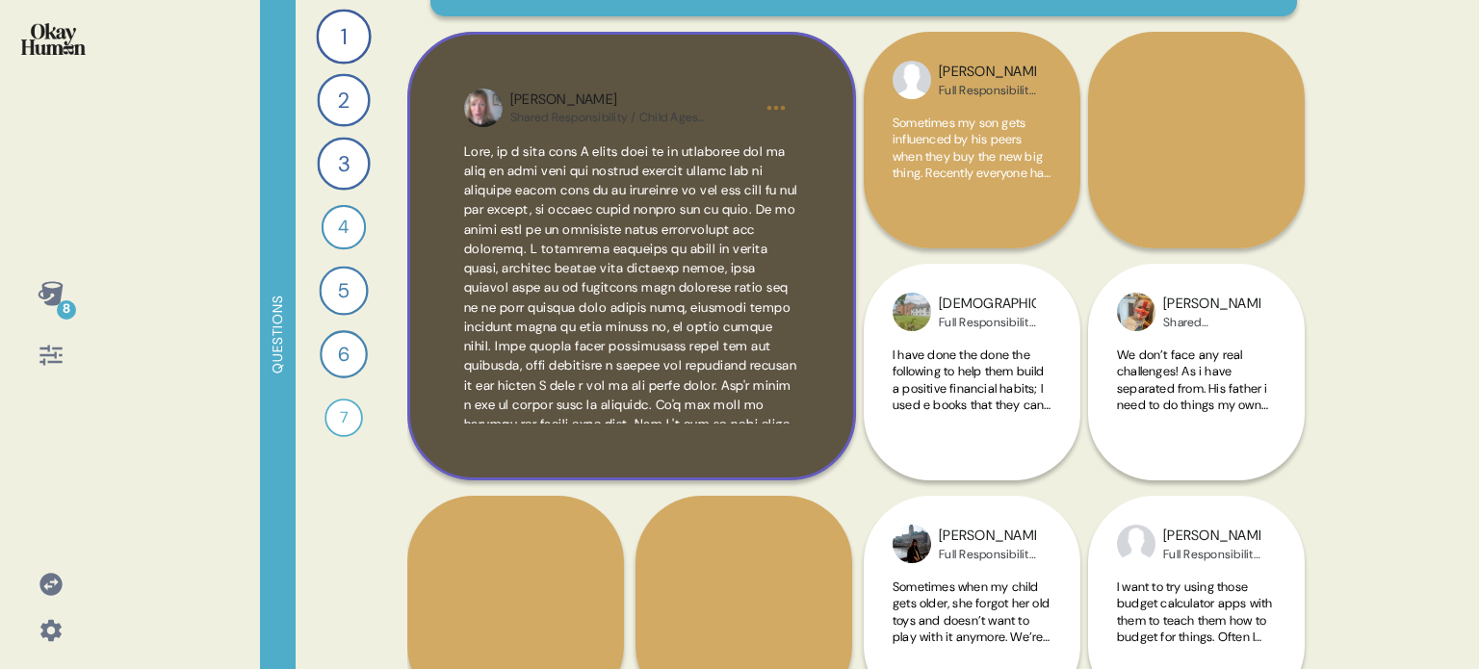
click at [793, 455] on div "[PERSON_NAME] Shared Responsibility / Child Ages [DEMOGRAPHIC_DATA]" at bounding box center [631, 256] width 449 height 449
